Goal: Navigation & Orientation: Find specific page/section

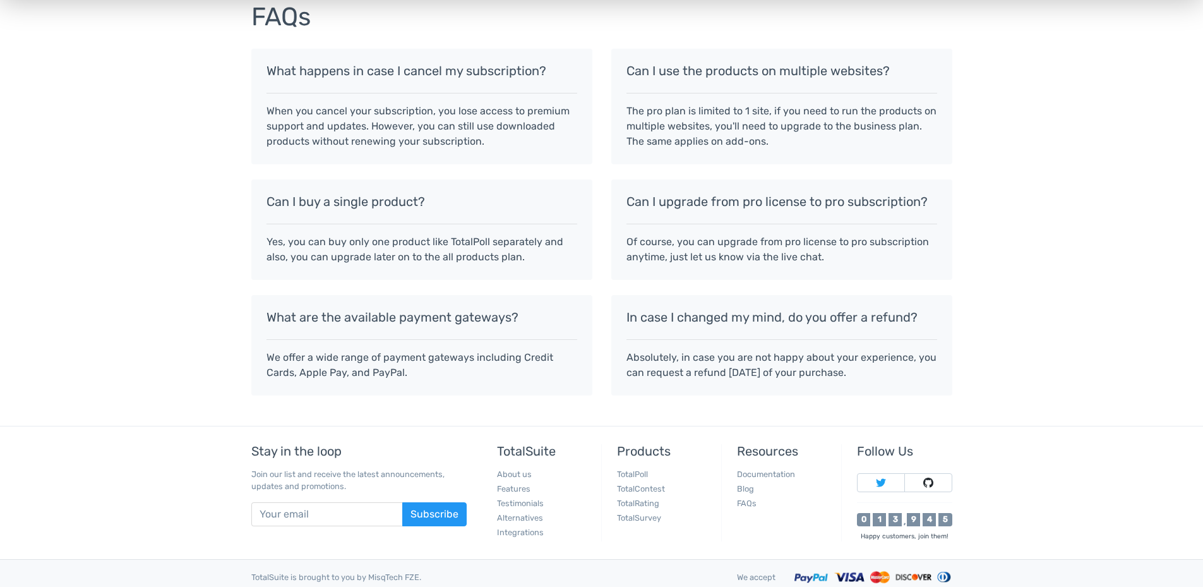
scroll to position [1088, 0]
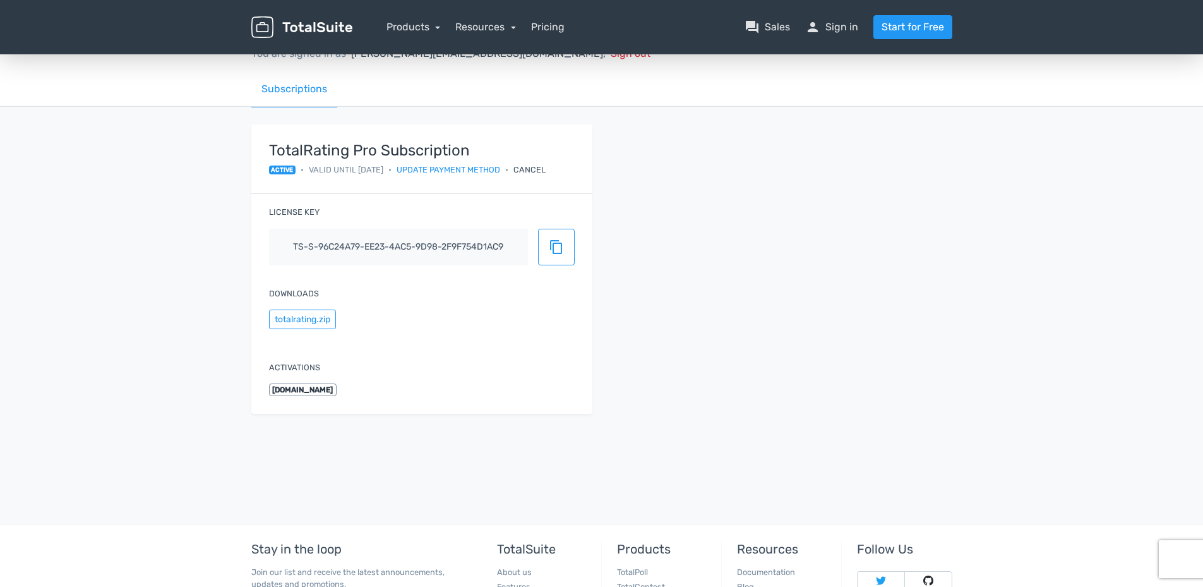
scroll to position [194, 0]
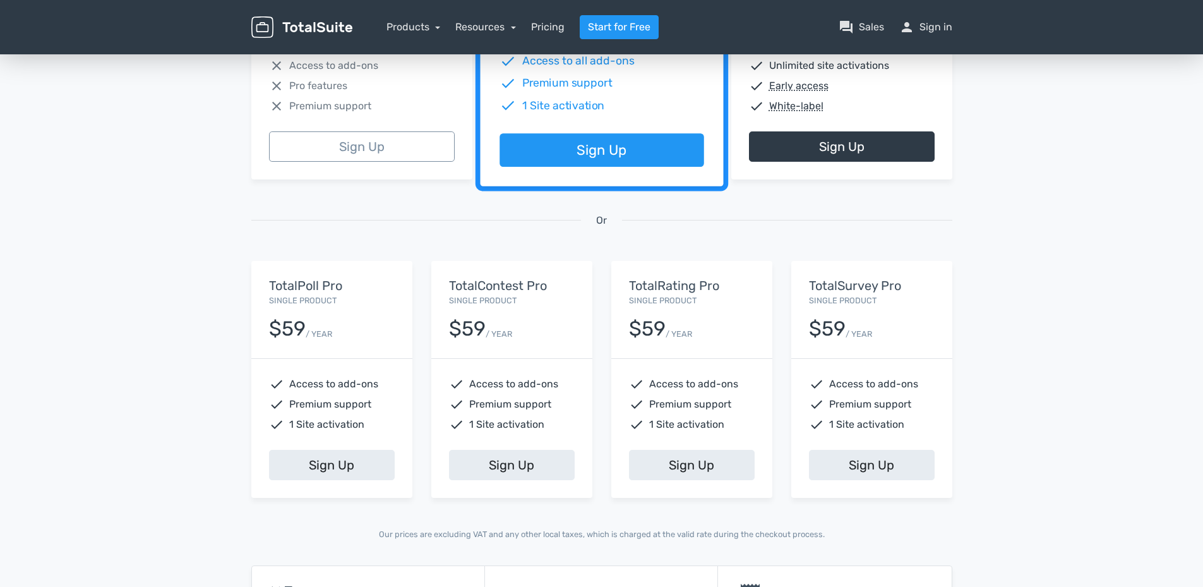
drag, startPoint x: 1003, startPoint y: 306, endPoint x: 1015, endPoint y: 290, distance: 19.4
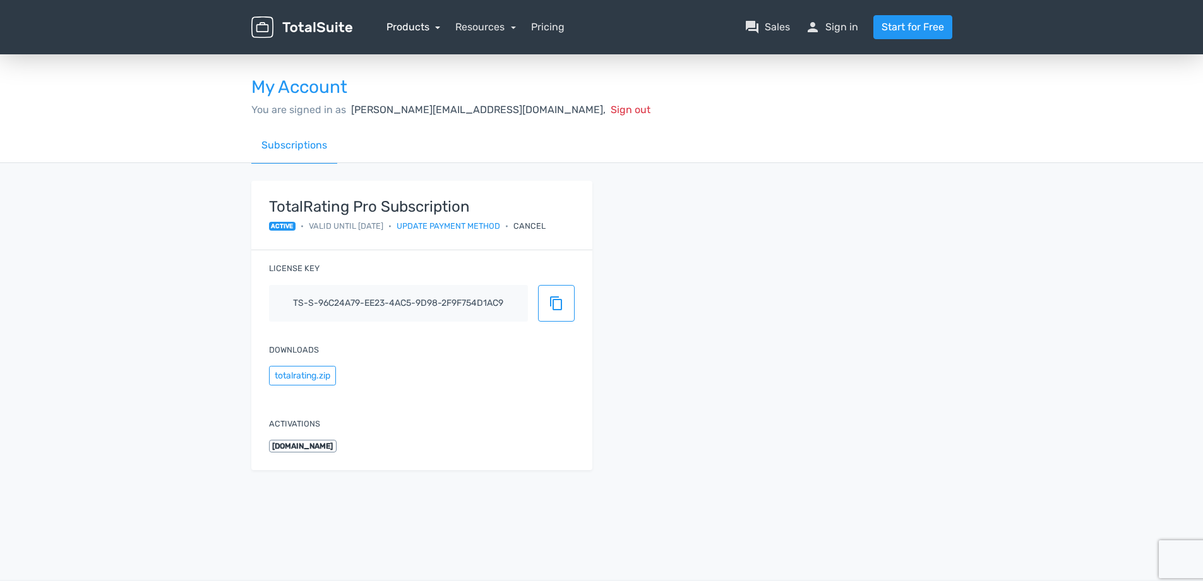
click at [431, 26] on link "Products" at bounding box center [413, 27] width 54 height 12
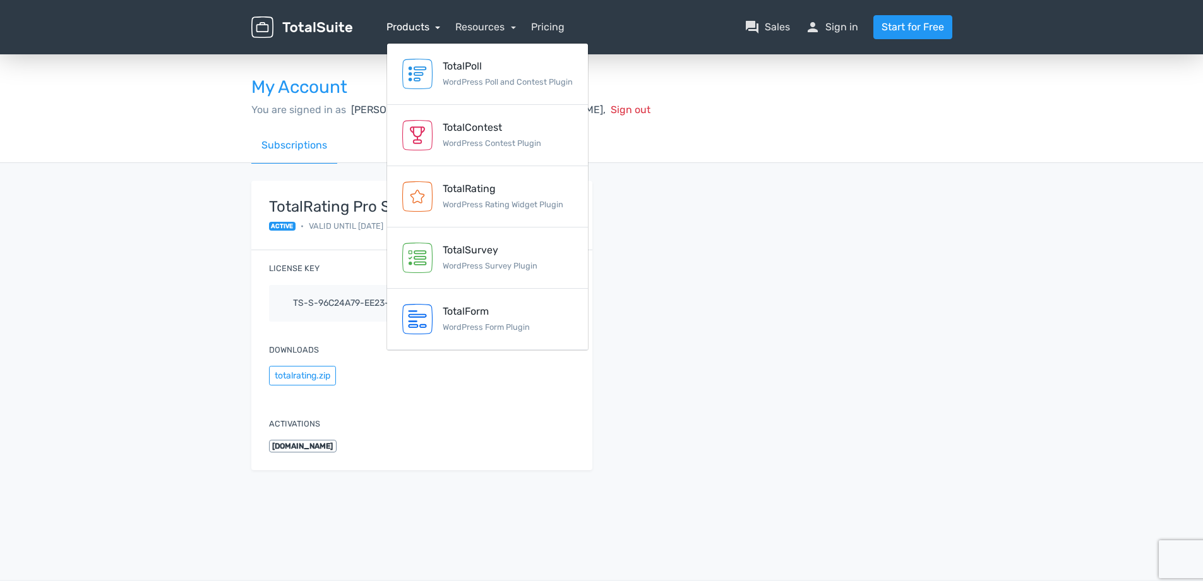
click at [431, 26] on link "Products" at bounding box center [413, 27] width 54 height 12
